Goal: Find specific page/section: Find specific page/section

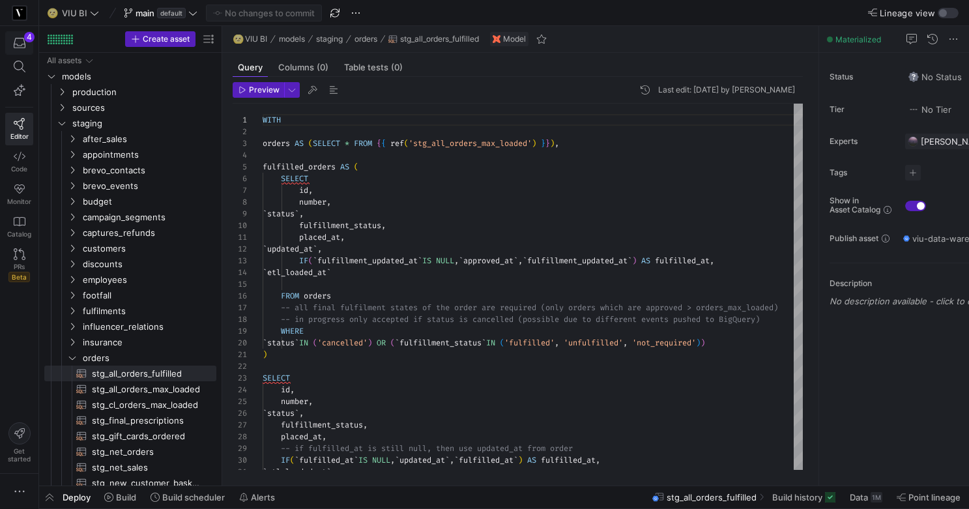
scroll to position [117, 0]
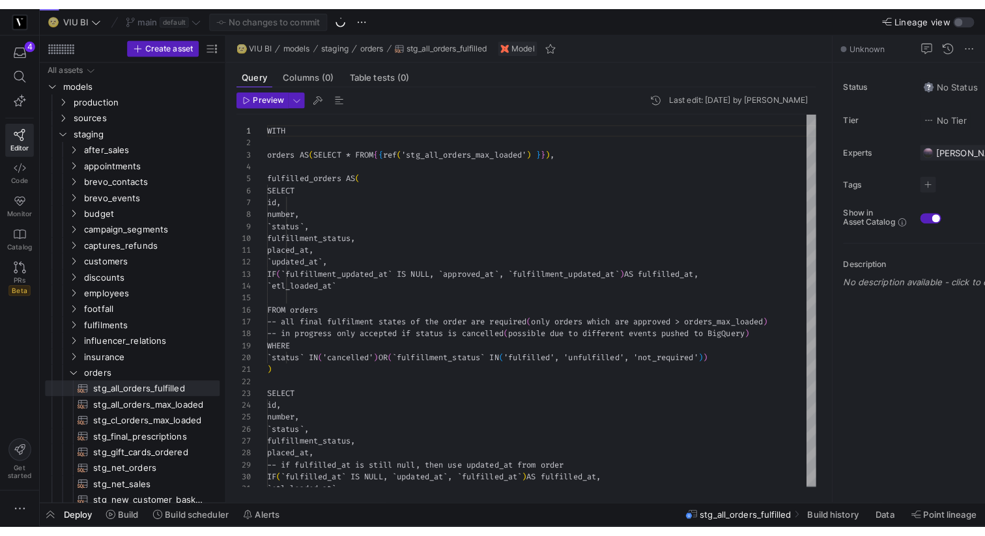
scroll to position [117, 0]
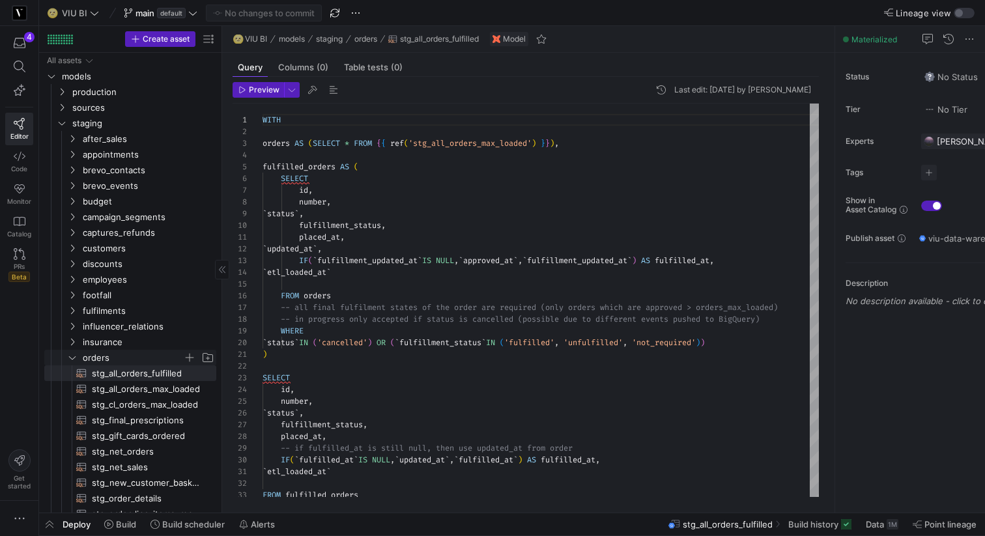
click at [72, 362] on y42-icon "Press SPACE to select this row." at bounding box center [72, 358] width 10 height 10
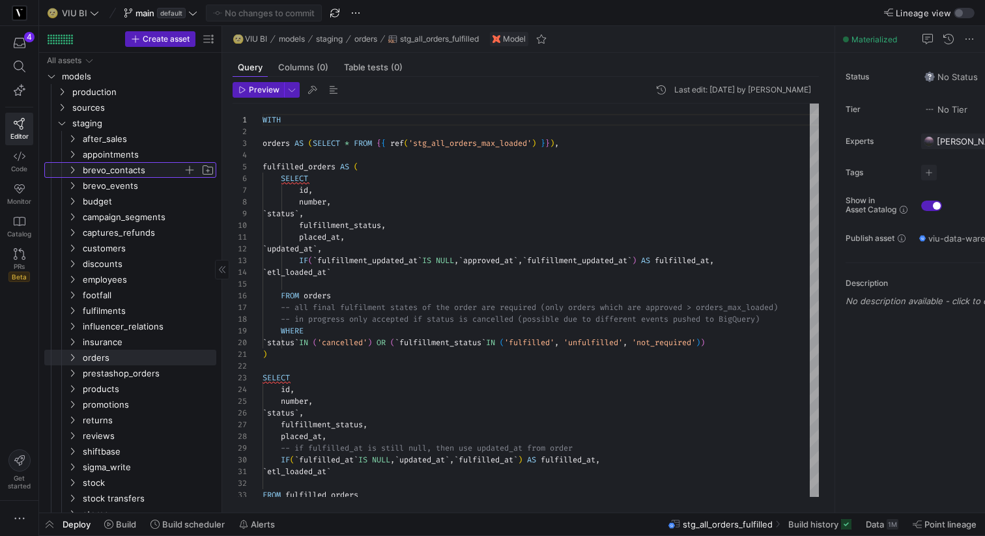
click at [69, 171] on icon "Press SPACE to select this row." at bounding box center [72, 170] width 9 height 8
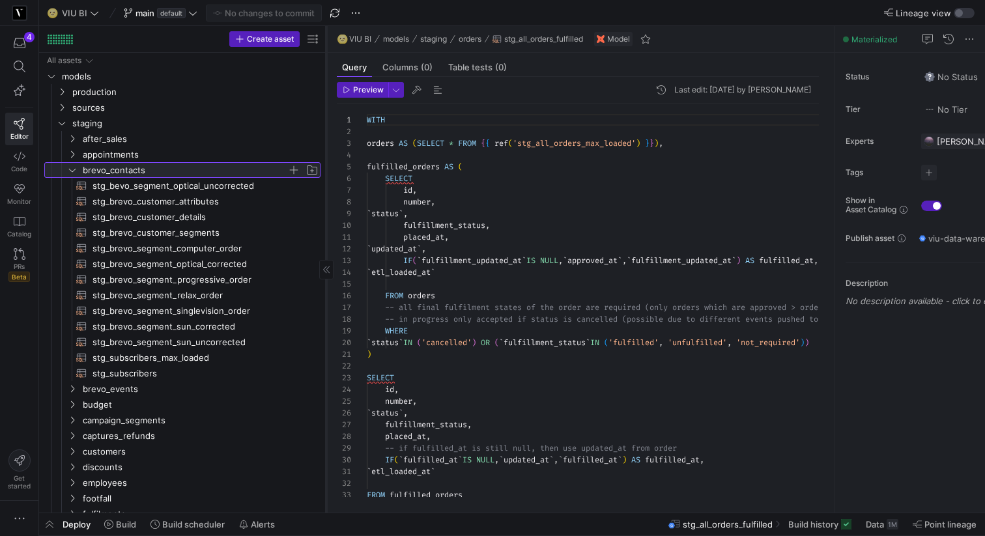
drag, startPoint x: 220, startPoint y: 201, endPoint x: 328, endPoint y: 201, distance: 107.5
click at [327, 201] on div at bounding box center [326, 269] width 1 height 487
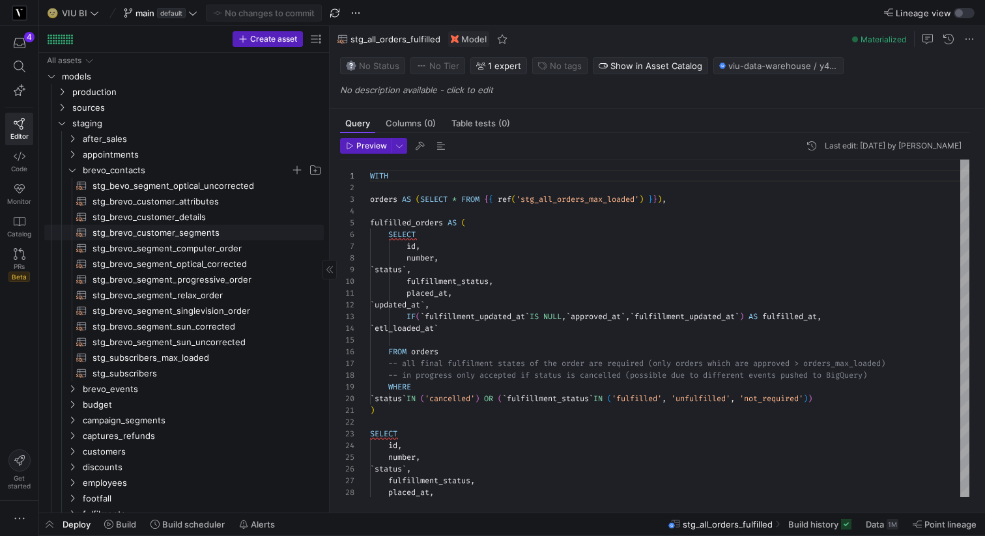
click at [123, 234] on span "stg_brevo_customer_segments​​​​​​​​​​" at bounding box center [201, 233] width 216 height 15
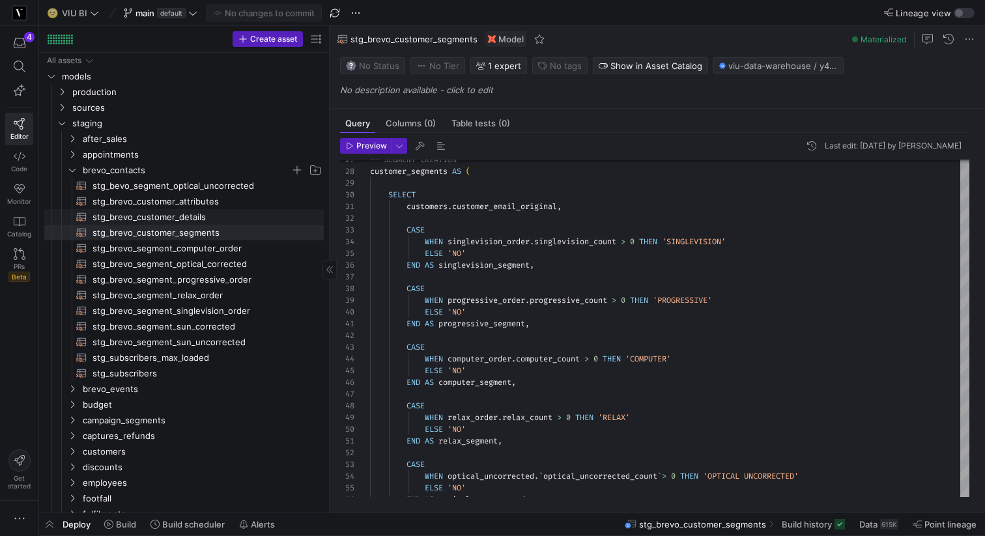
click at [186, 214] on span "stg_brevo_customer_details​​​​​​​​​​" at bounding box center [201, 217] width 216 height 15
type textarea "-- requires full build to be updated {{ config(materialized = 'table') }} WITH …"
